Goal: Transaction & Acquisition: Purchase product/service

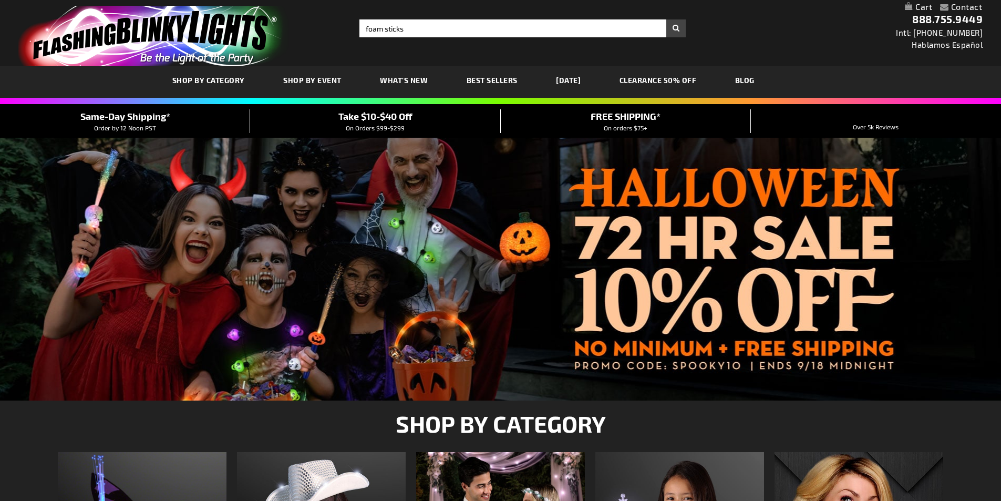
type input "foam sticks"
drag, startPoint x: 675, startPoint y: 28, endPoint x: 780, endPoint y: 76, distance: 115.7
click at [675, 28] on button "Search" at bounding box center [675, 28] width 19 height 18
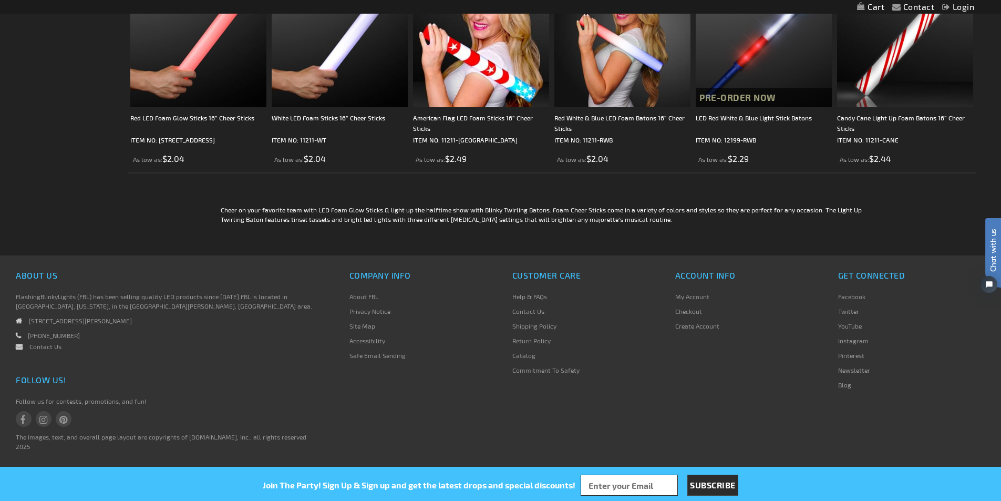
scroll to position [301, 0]
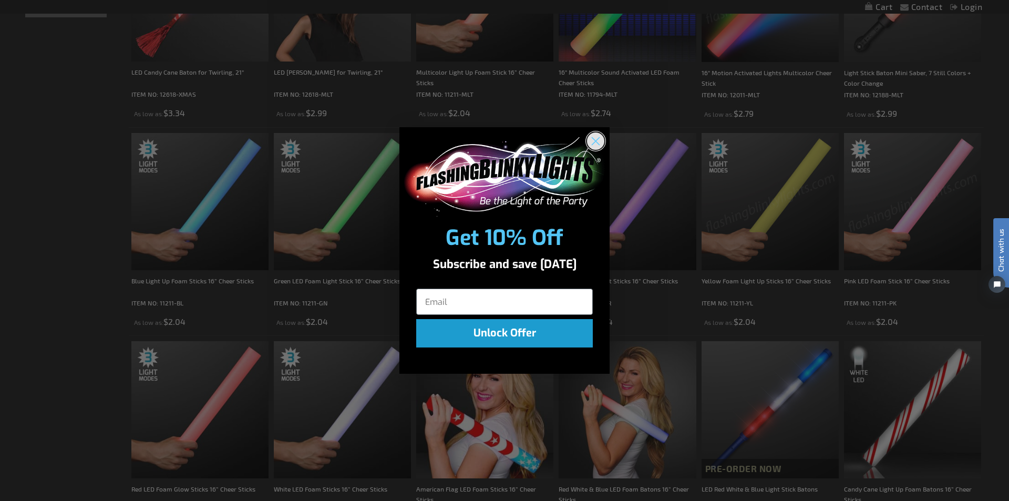
click at [599, 136] on circle "Close dialog" at bounding box center [595, 140] width 17 height 17
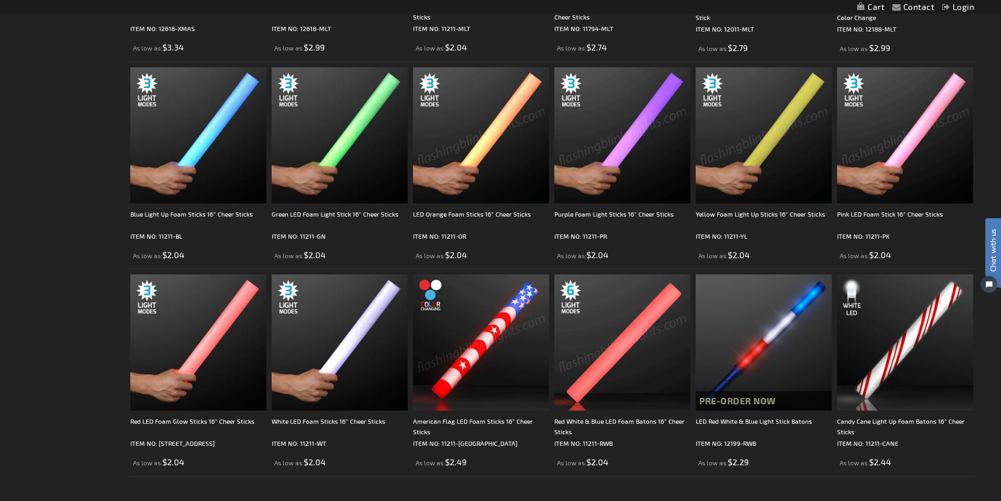
scroll to position [248, 0]
